Goal: Task Accomplishment & Management: Manage account settings

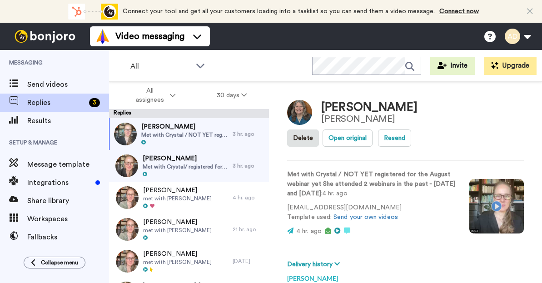
type textarea "x"
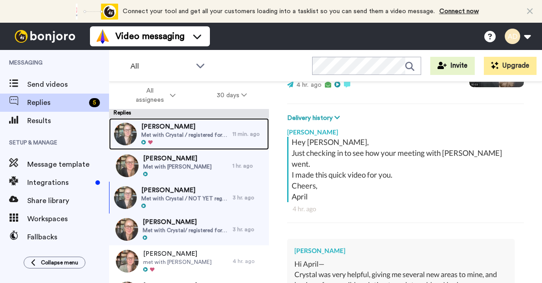
click at [177, 130] on span "[PERSON_NAME]" at bounding box center [184, 126] width 87 height 9
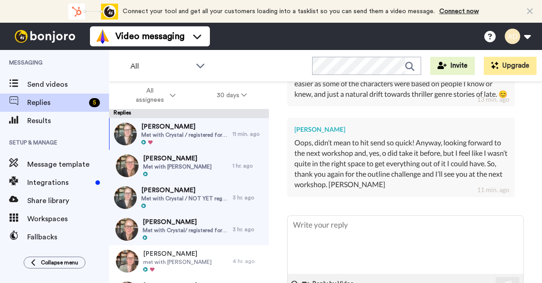
scroll to position [433, 0]
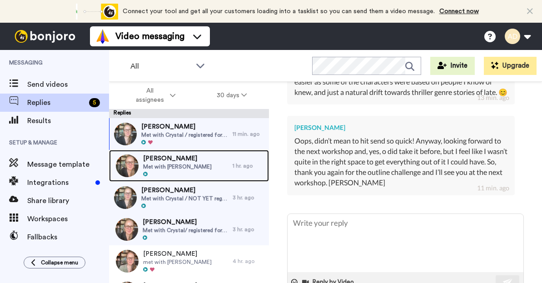
click at [194, 161] on div "[PERSON_NAME] Met with Crystal" at bounding box center [171, 166] width 124 height 32
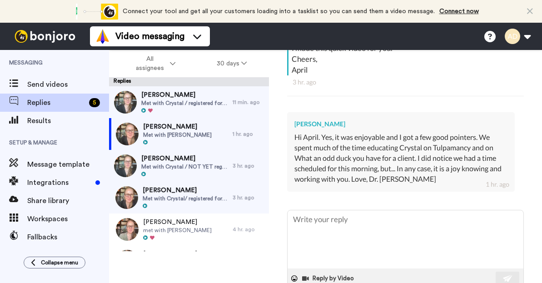
scroll to position [227, 0]
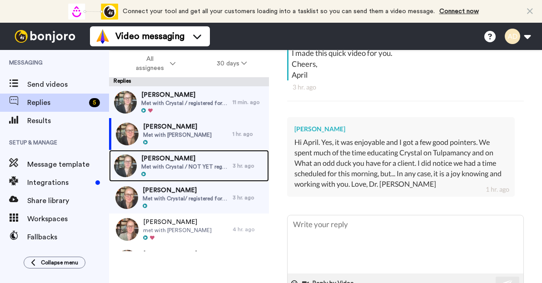
click at [195, 166] on span "Met with Crystal / NOT YET registered for the August webinar yet She attended 2…" at bounding box center [184, 166] width 87 height 7
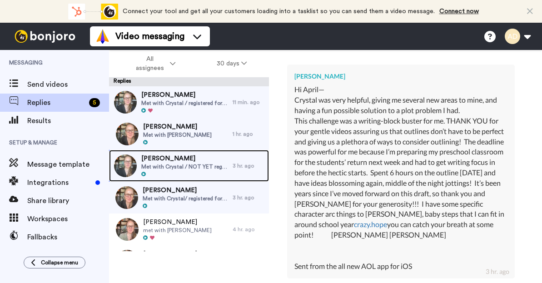
scroll to position [292, 0]
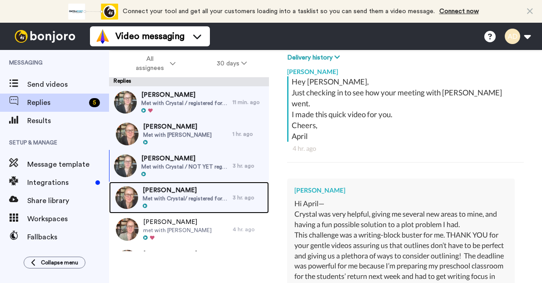
click at [163, 198] on span "Met with Crystal/ registered for [DATE] Webinar" at bounding box center [185, 198] width 85 height 7
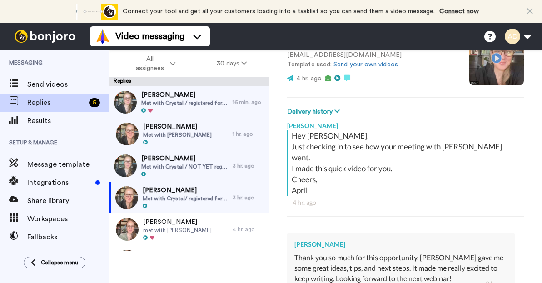
type textarea "x"
